Goal: Information Seeking & Learning: Learn about a topic

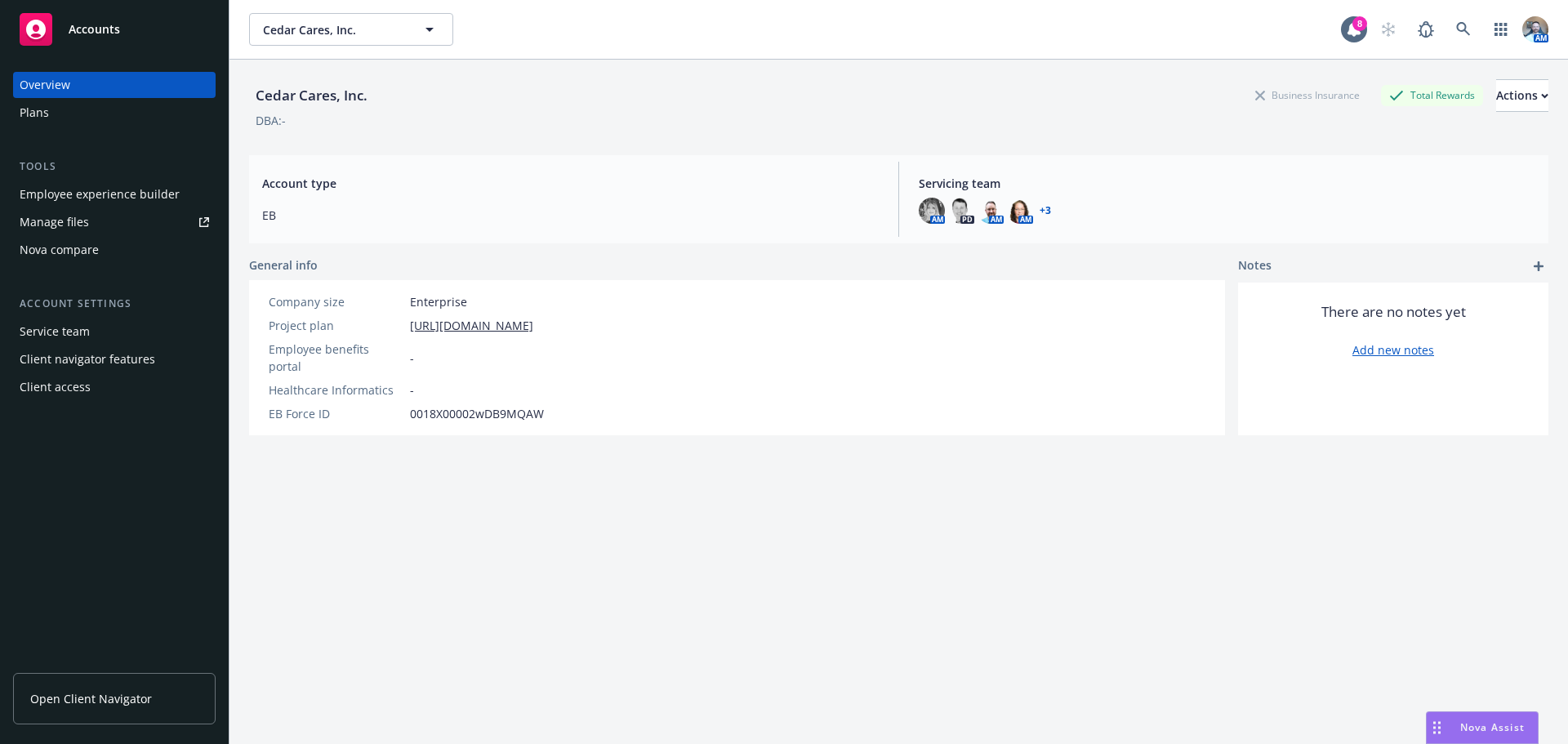
click at [20, 125] on div "Plans" at bounding box center [35, 113] width 30 height 26
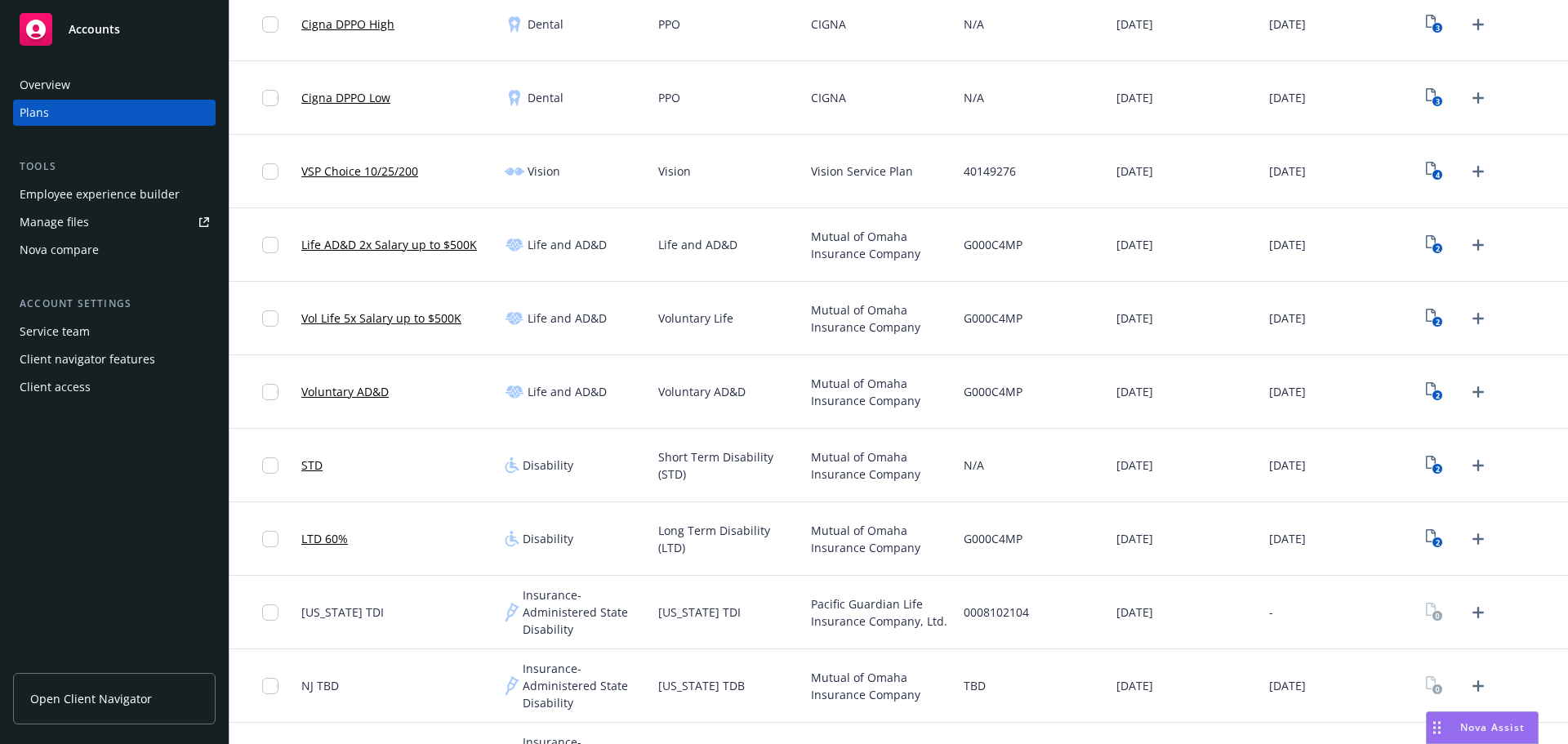
scroll to position [654, 0]
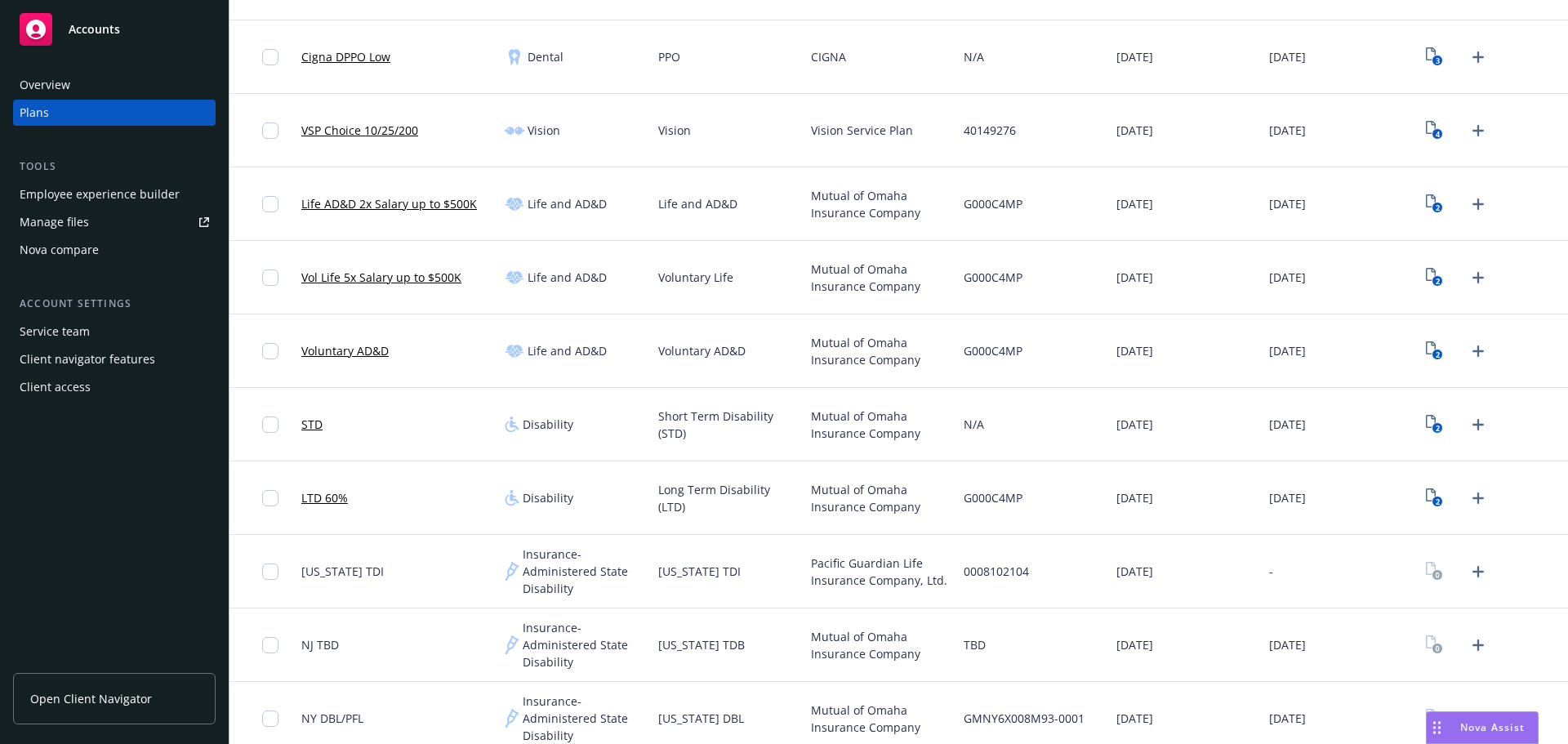
click at [333, 347] on link "Voluntary AD&D" at bounding box center [345, 351] width 88 height 17
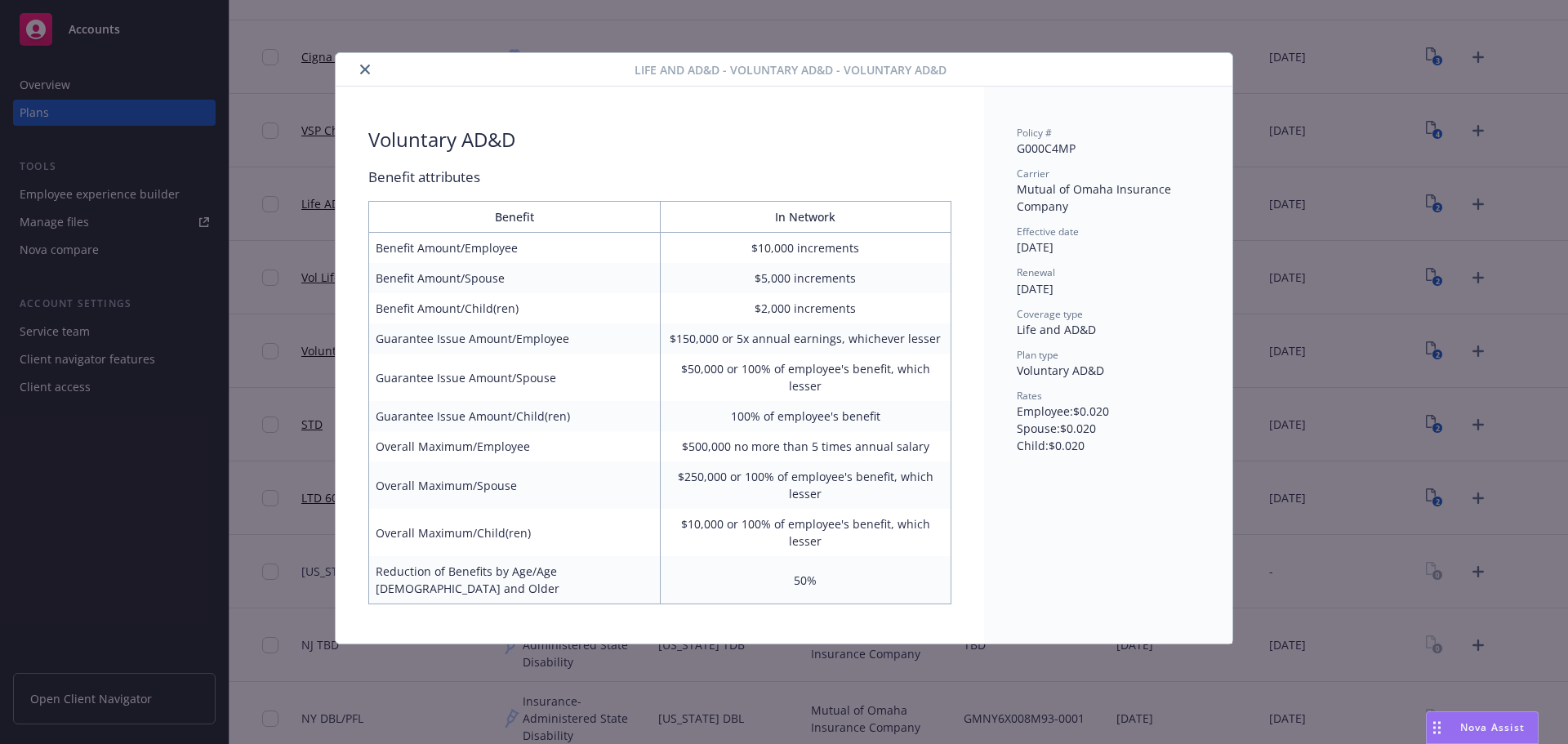
click at [362, 68] on icon "close" at bounding box center [365, 69] width 10 height 10
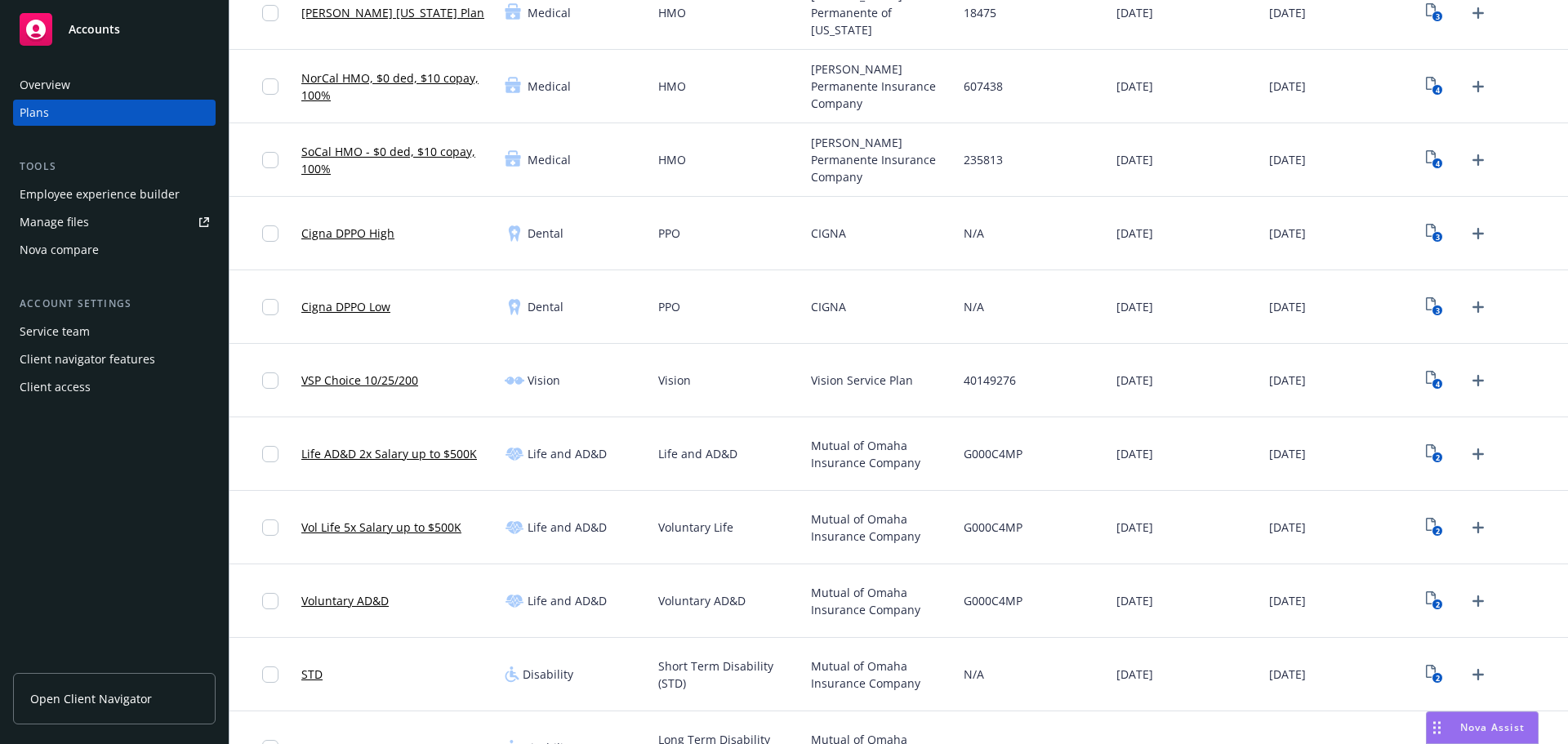
scroll to position [409, 0]
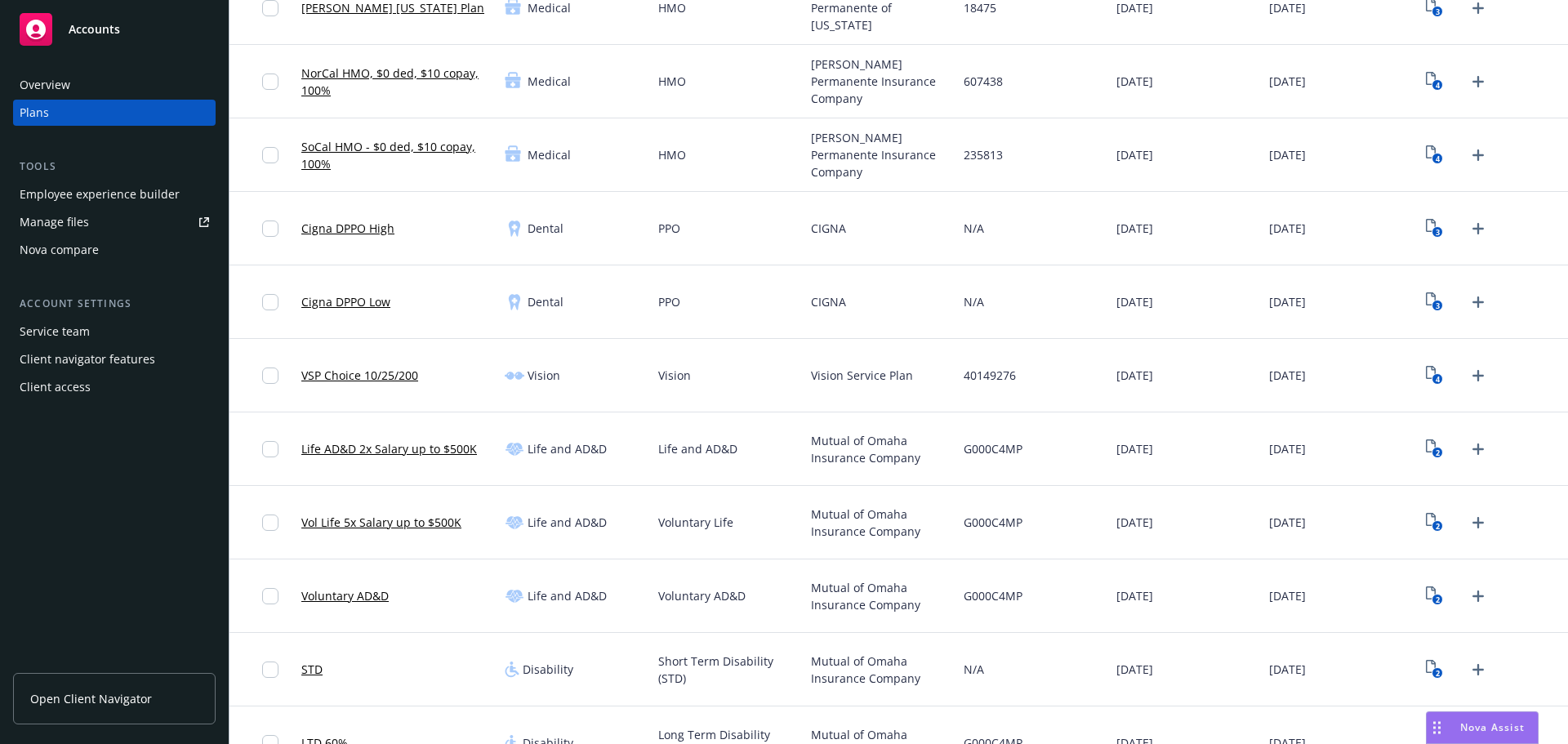
click at [460, 442] on link "Life AD&D 2x Salary up to $500K" at bounding box center [389, 449] width 175 height 17
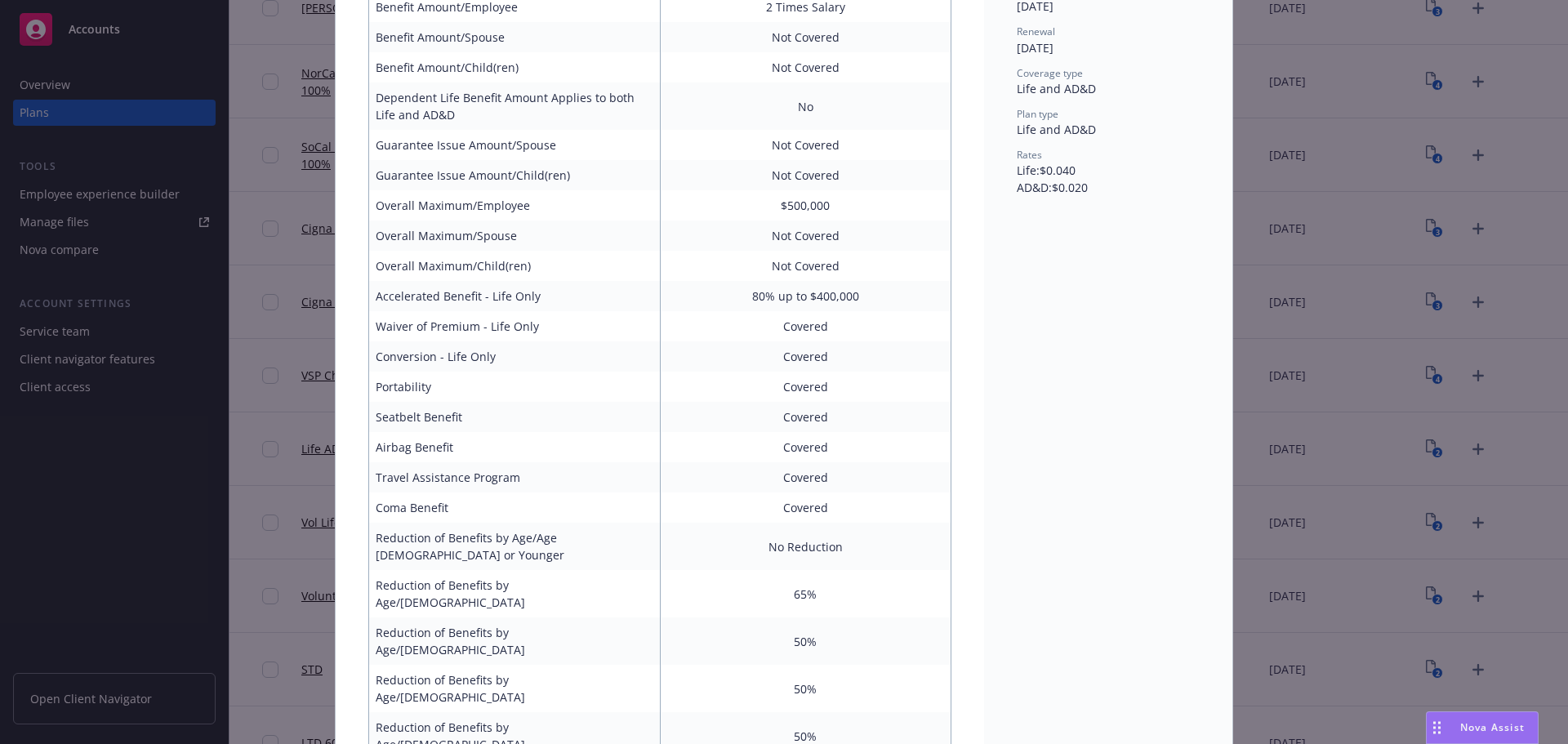
scroll to position [49, 0]
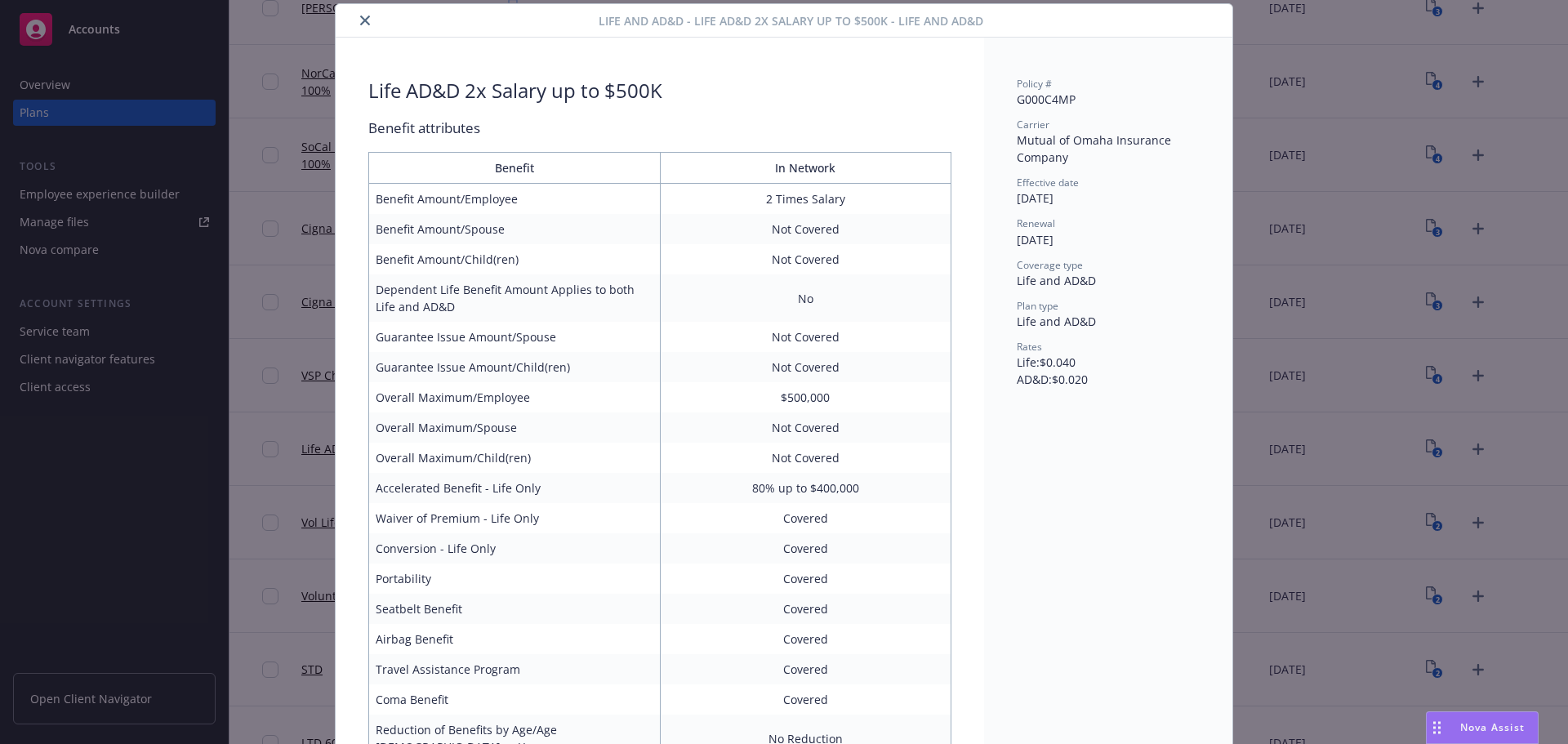
drag, startPoint x: 354, startPoint y: 25, endPoint x: 322, endPoint y: 0, distance: 40.6
click at [355, 25] on button "close" at bounding box center [365, 20] width 20 height 20
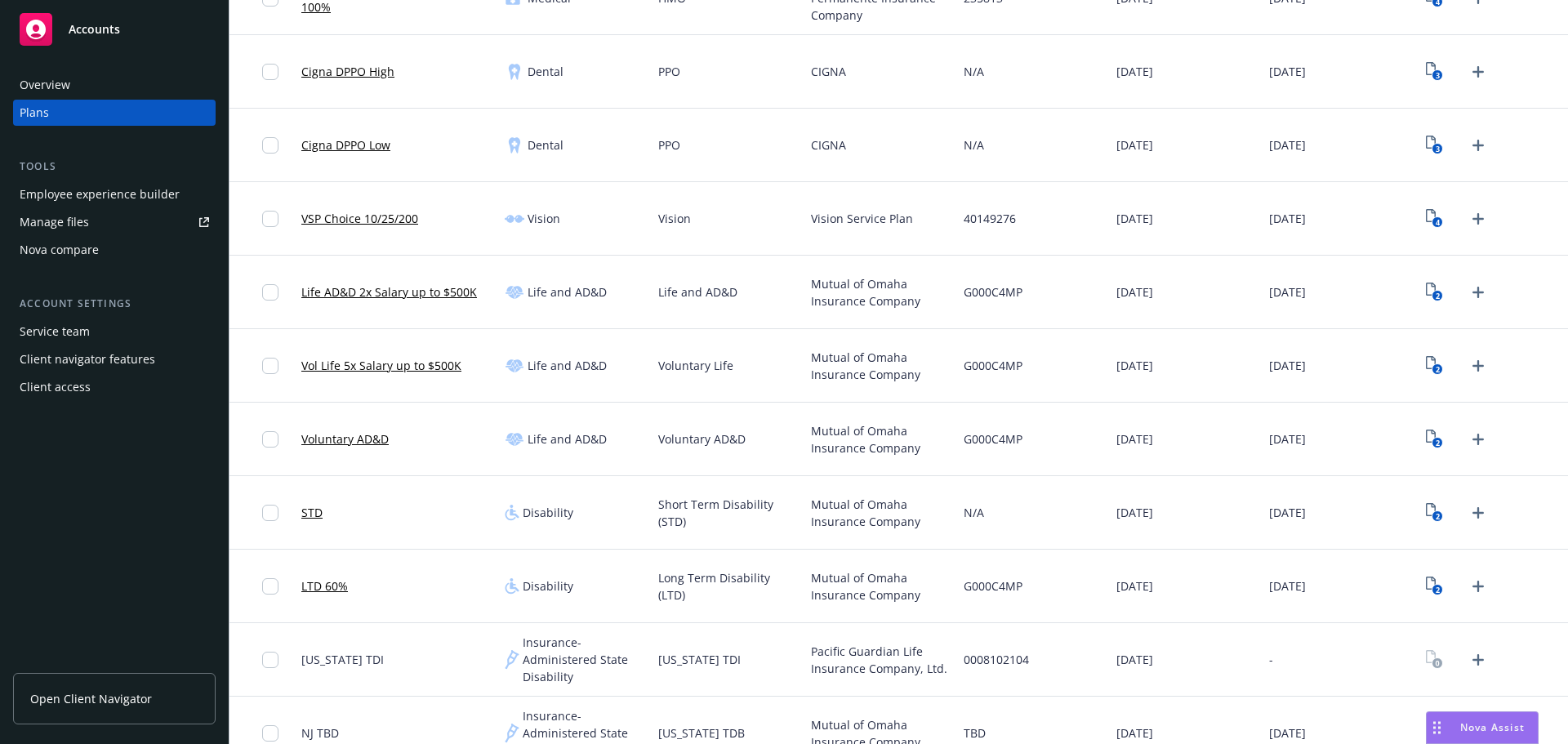
scroll to position [572, 0]
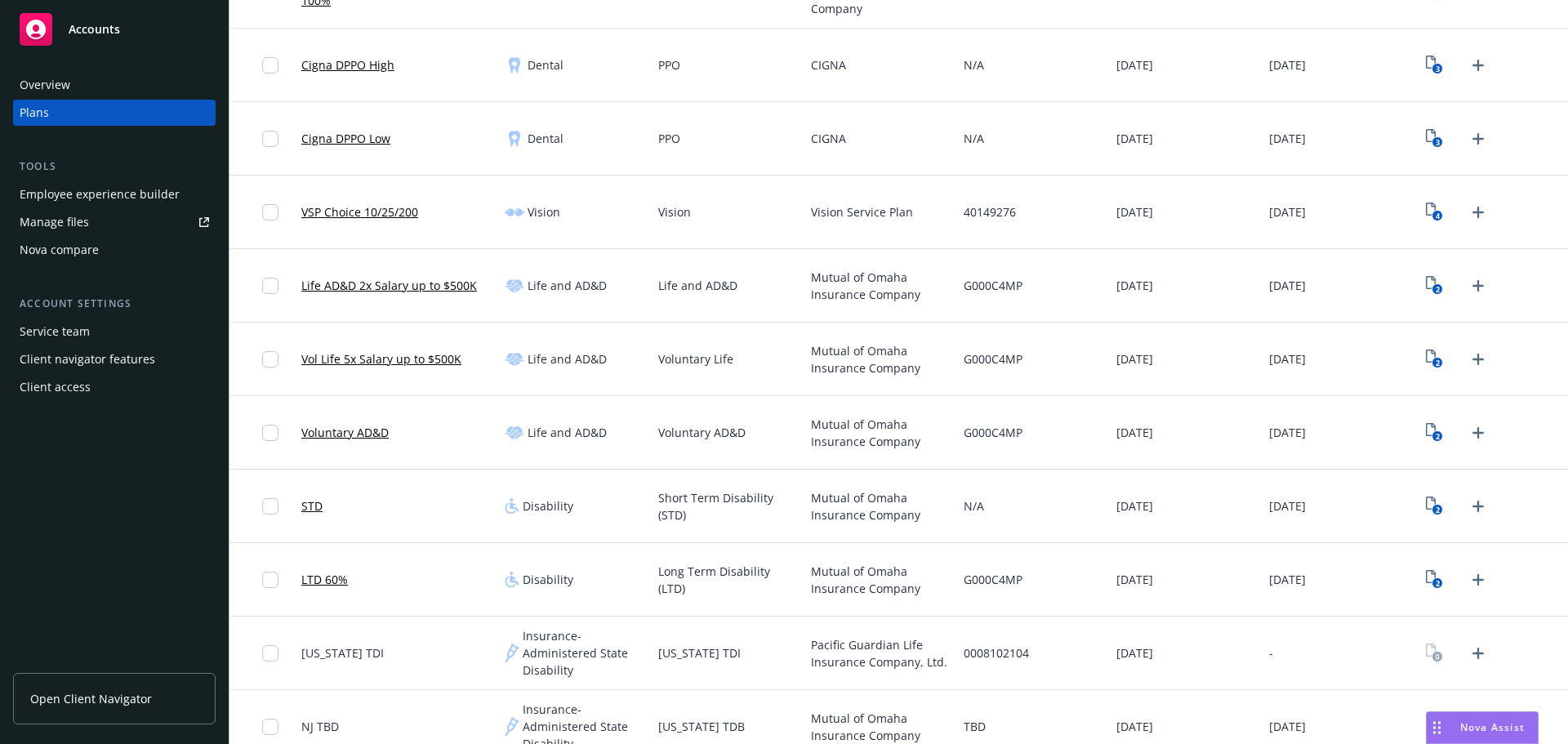
click at [315, 501] on link "STD" at bounding box center [312, 506] width 21 height 17
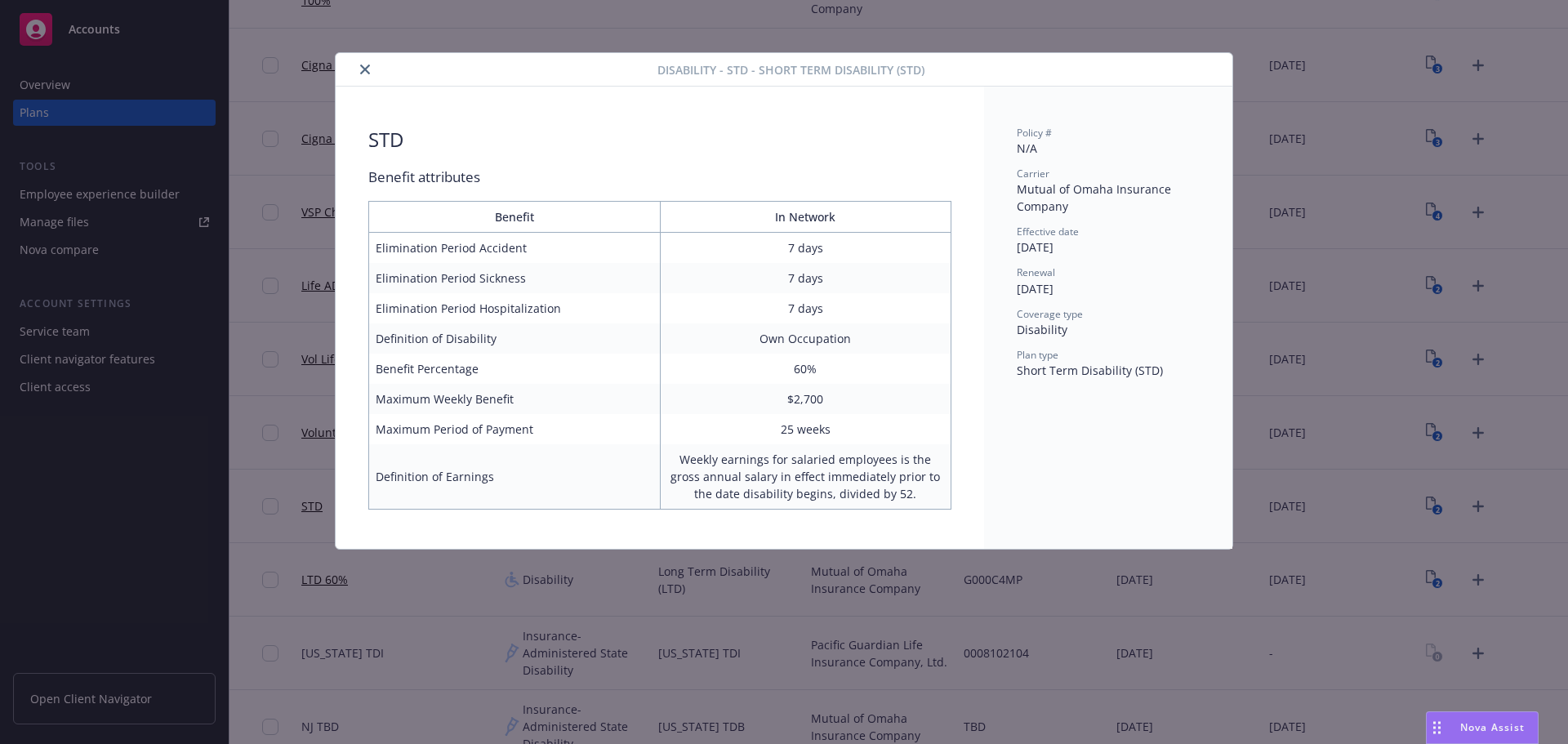
click at [361, 72] on icon "close" at bounding box center [365, 69] width 10 height 10
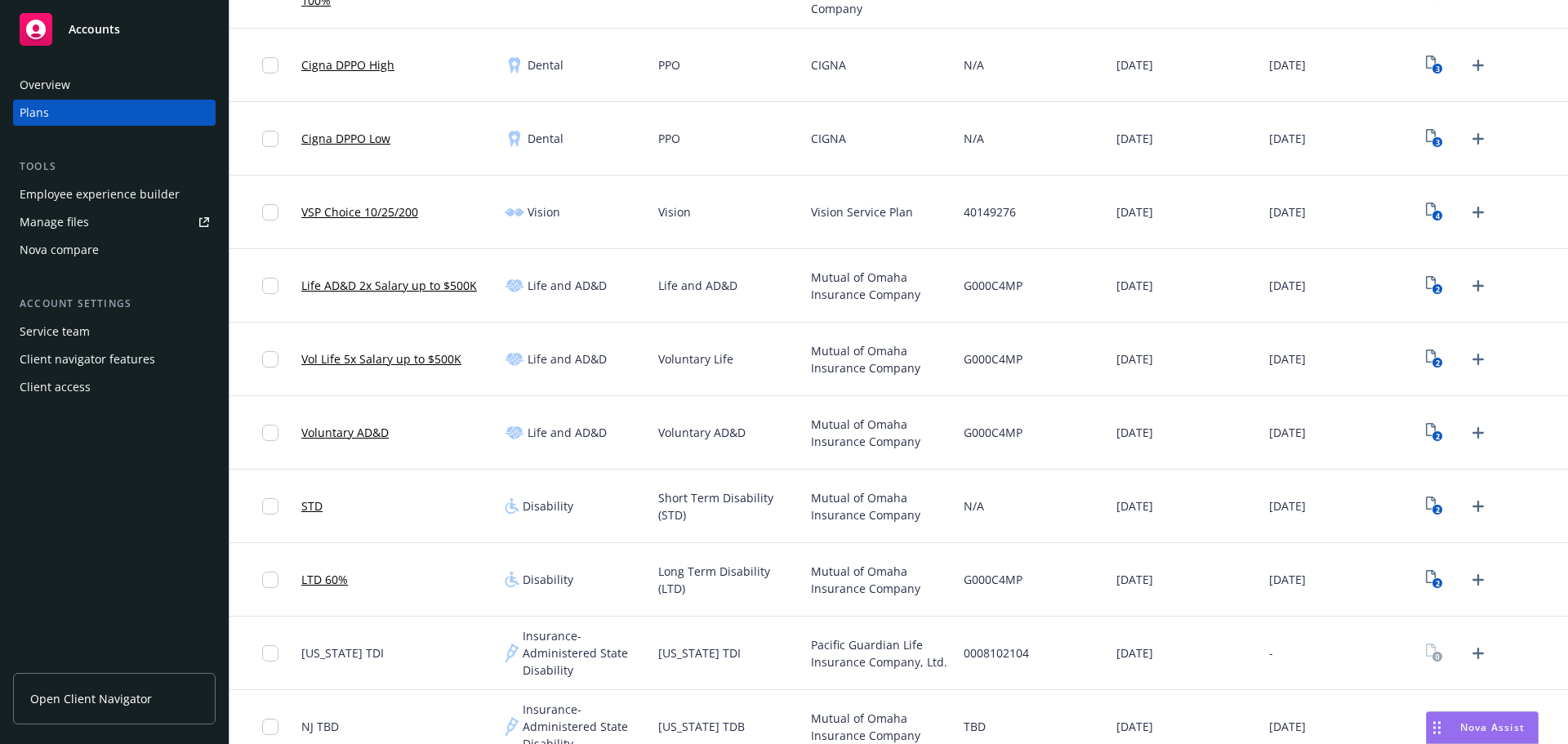
click at [344, 572] on link "LTD 60%" at bounding box center [325, 580] width 47 height 17
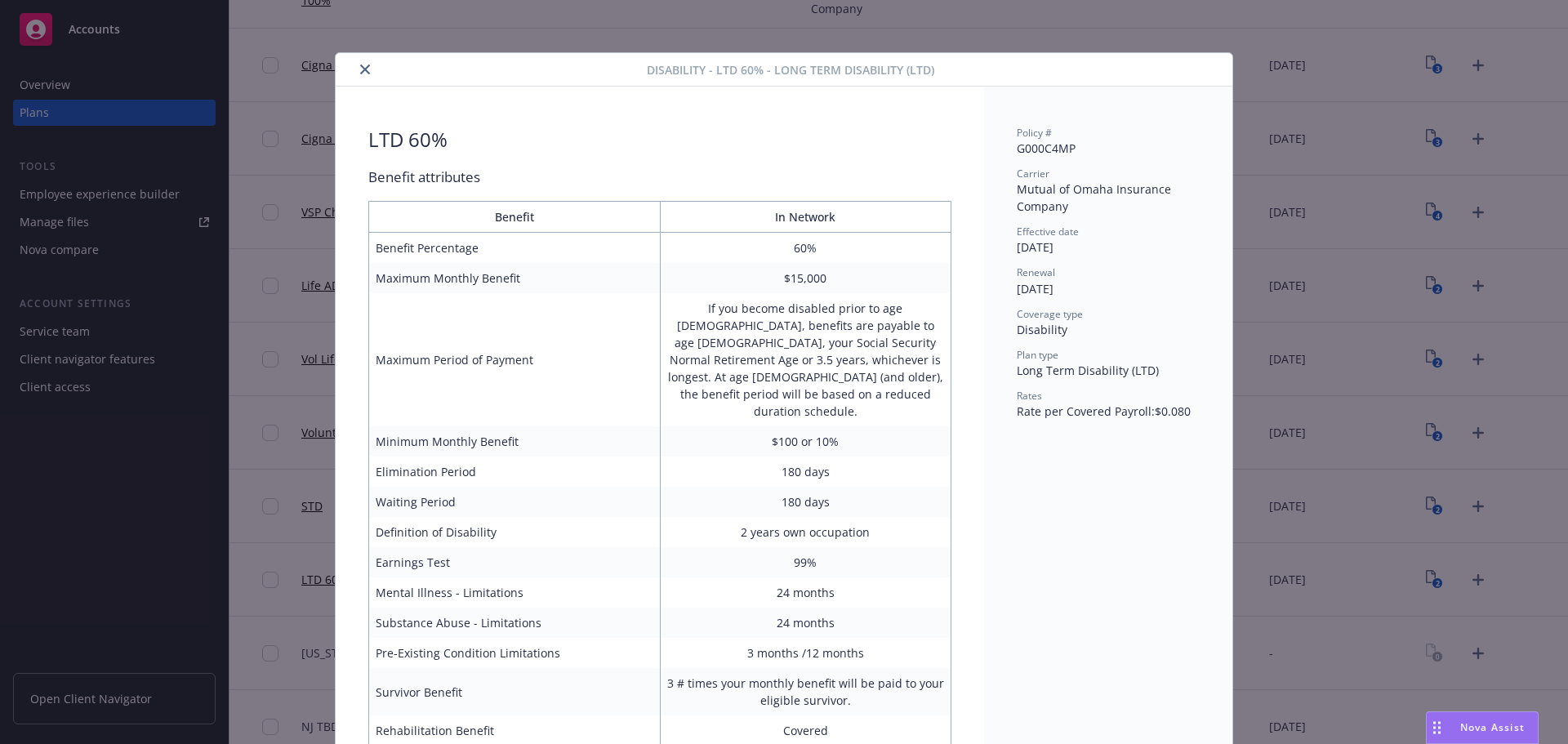
scroll to position [34, 0]
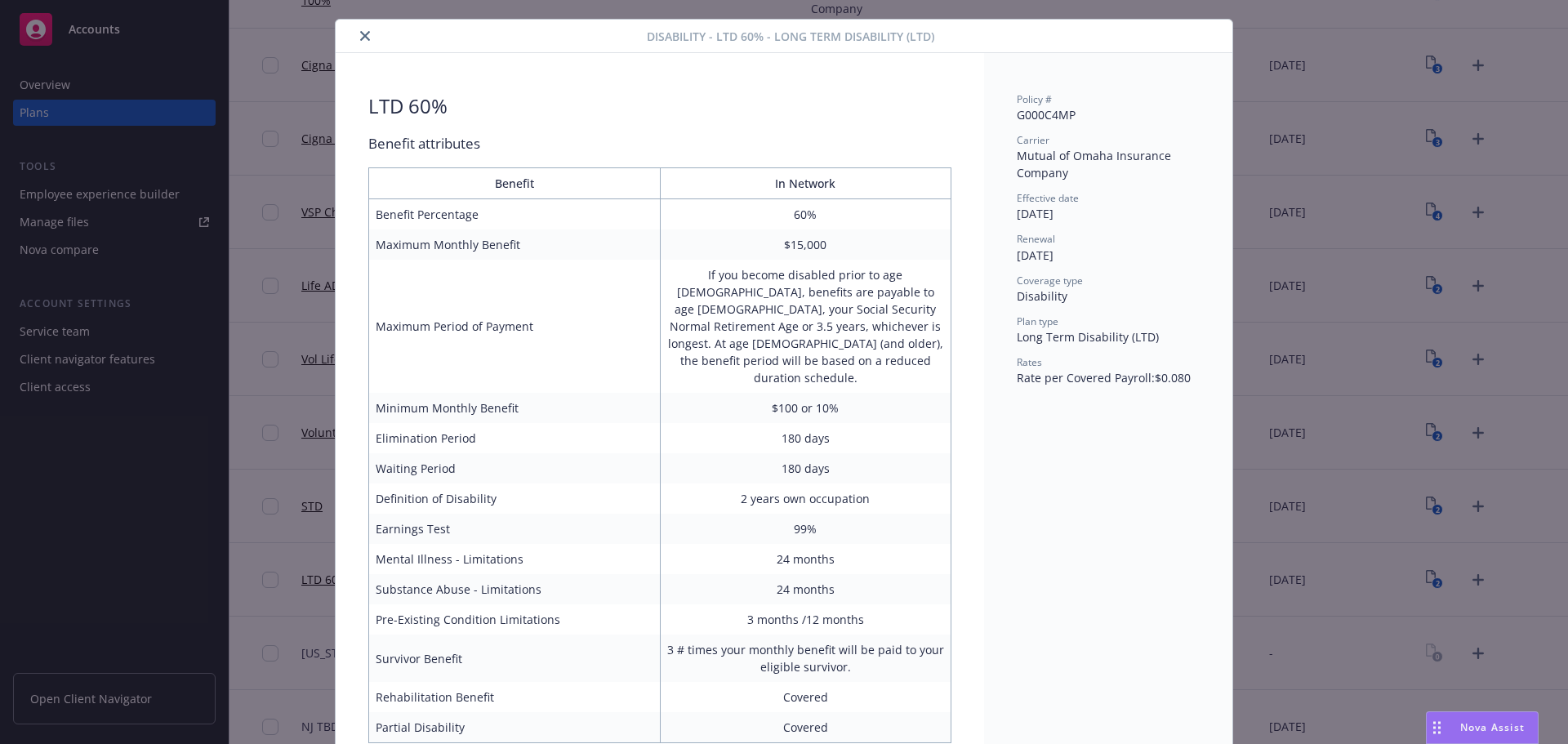
click at [365, 39] on button "close" at bounding box center [365, 36] width 20 height 20
